Goal: Task Accomplishment & Management: Manage account settings

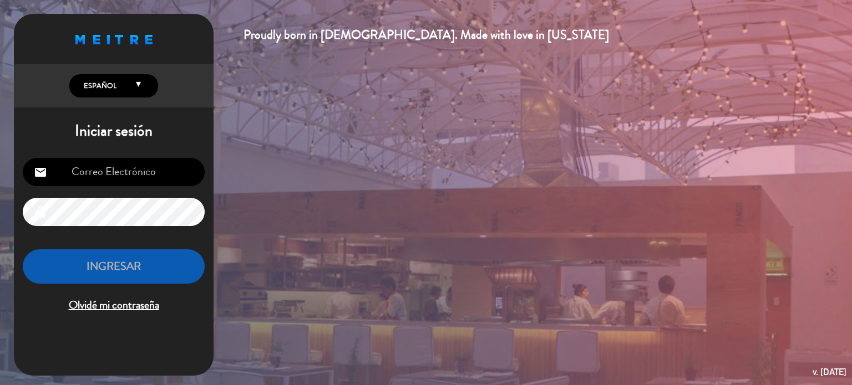
click at [119, 157] on div "email lock INGRESAR Olvidé mi contraseña" at bounding box center [114, 236] width 200 height 175
click at [109, 174] on input "email" at bounding box center [114, 172] width 182 height 28
type input "[EMAIL_ADDRESS][DOMAIN_NAME]"
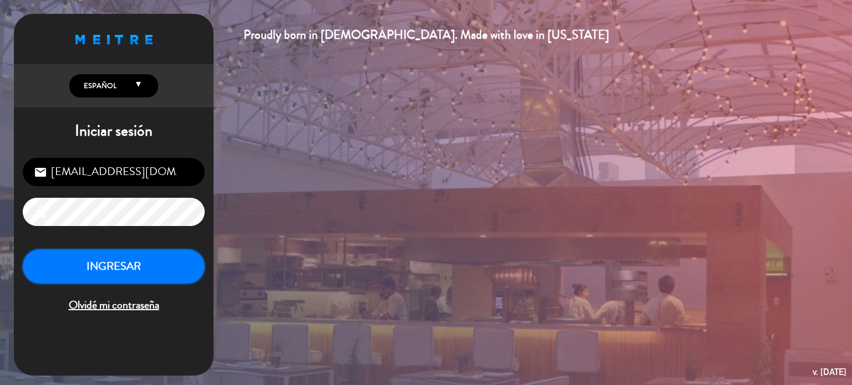
click at [72, 269] on button "INGRESAR" at bounding box center [114, 266] width 182 height 35
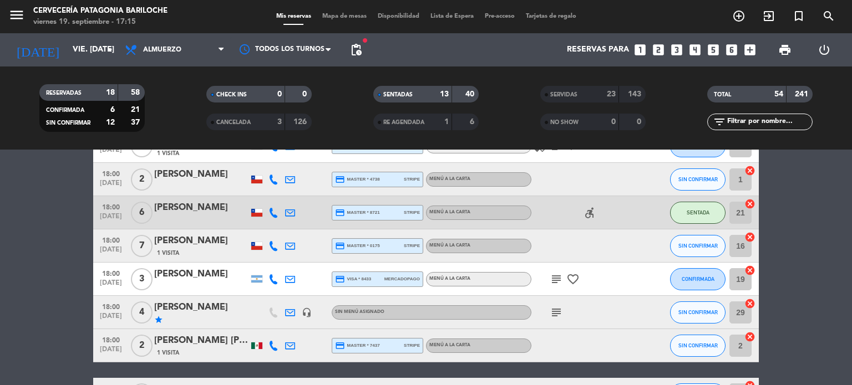
scroll to position [838, 0]
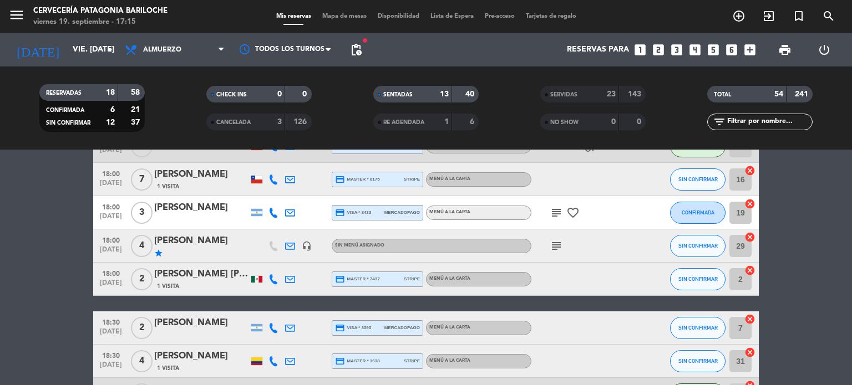
click at [309, 246] on icon "headset_mic" at bounding box center [307, 246] width 10 height 10
click at [556, 251] on icon "subject" at bounding box center [555, 246] width 13 height 13
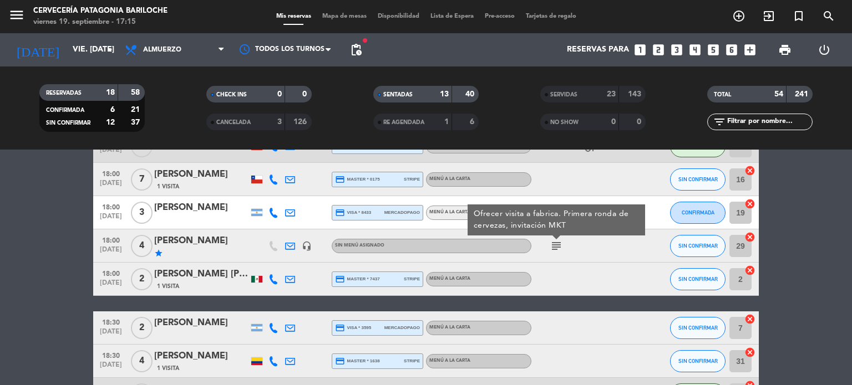
click at [304, 242] on icon "headset_mic" at bounding box center [307, 246] width 10 height 10
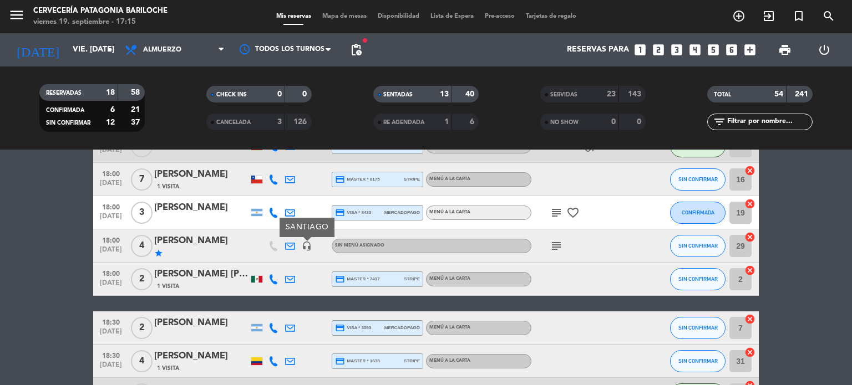
click at [304, 242] on icon "headset_mic" at bounding box center [307, 246] width 10 height 10
click at [552, 241] on icon "subject" at bounding box center [555, 246] width 13 height 13
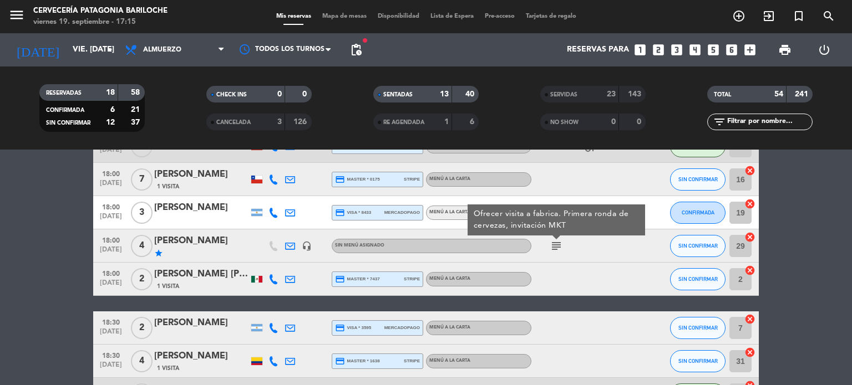
click at [192, 239] on div "[PERSON_NAME]" at bounding box center [201, 241] width 94 height 14
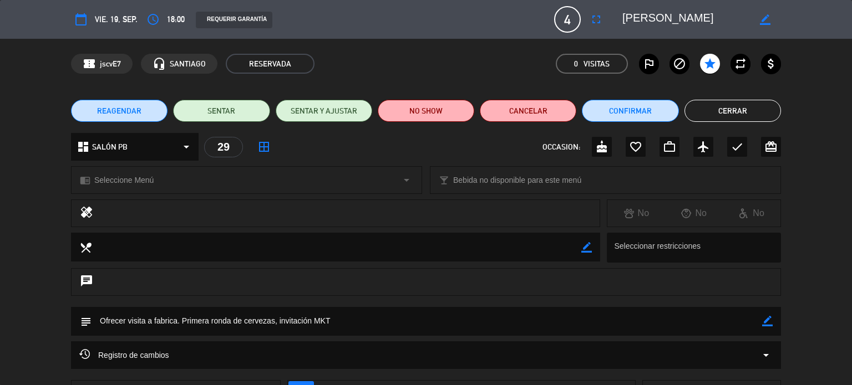
click at [765, 324] on icon "border_color" at bounding box center [767, 321] width 11 height 11
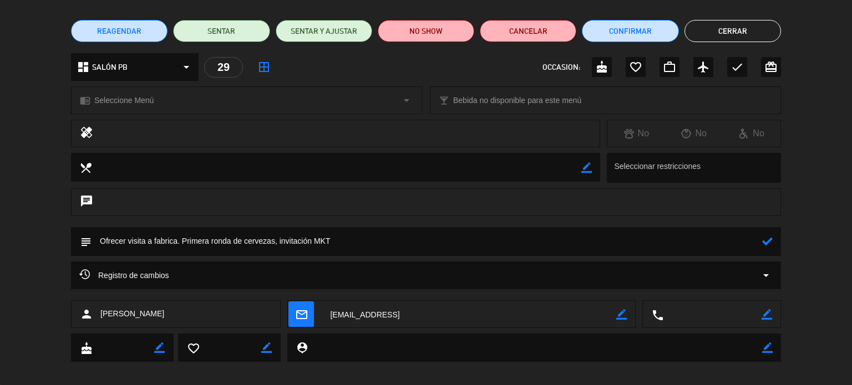
click at [765, 240] on icon at bounding box center [767, 241] width 11 height 11
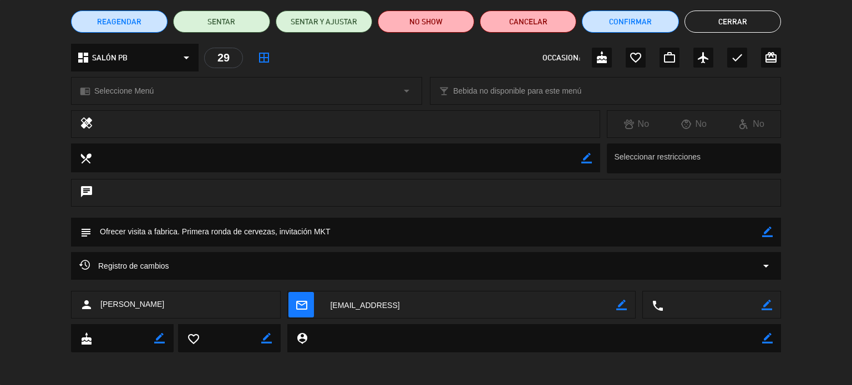
scroll to position [0, 0]
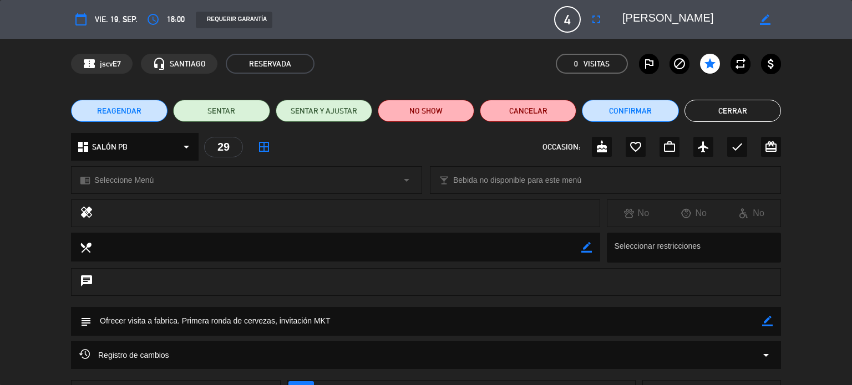
click at [736, 104] on button "Cerrar" at bounding box center [732, 111] width 96 height 22
